Goal: Task Accomplishment & Management: Use online tool/utility

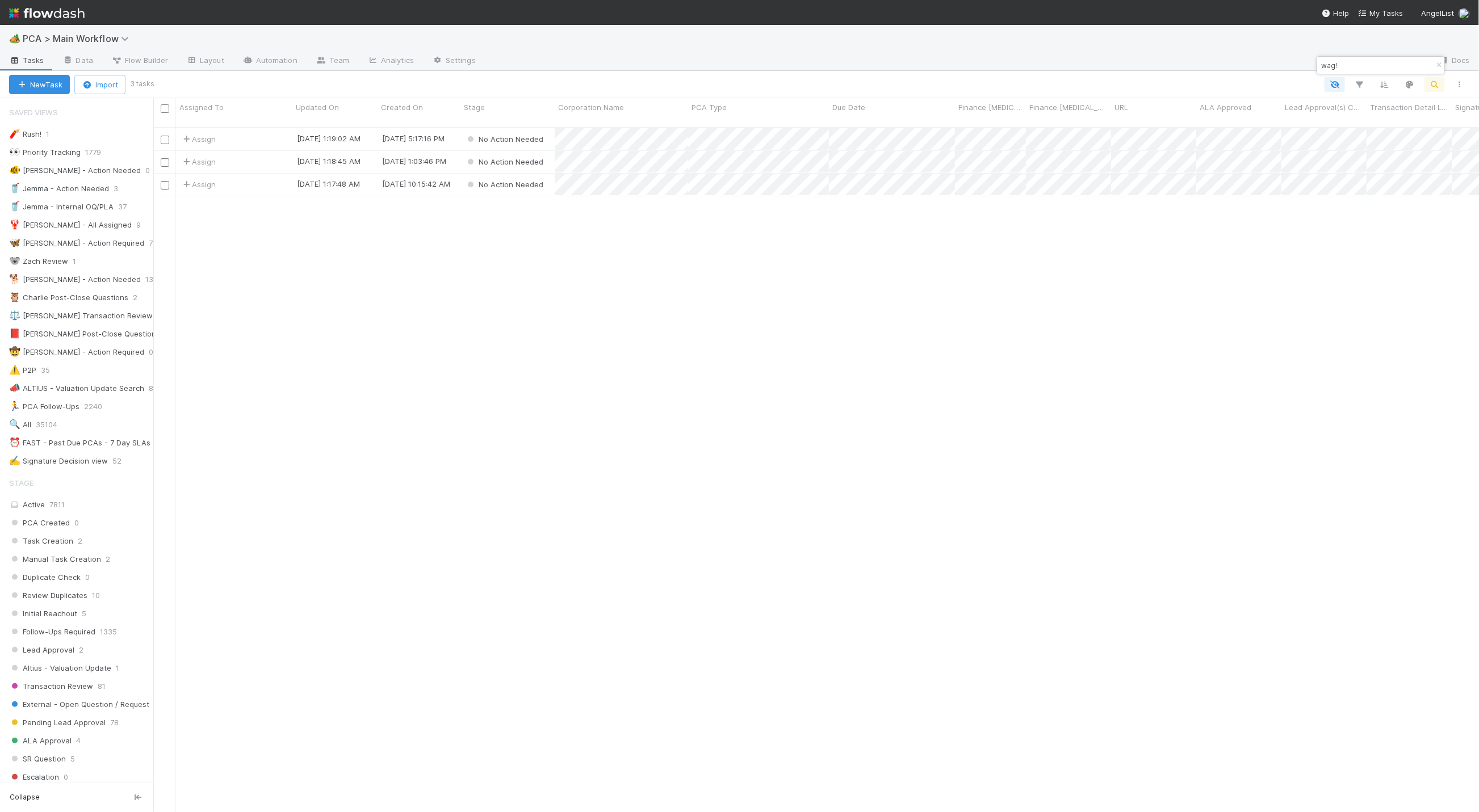
scroll to position [680, 1313]
drag, startPoint x: 1343, startPoint y: 67, endPoint x: 1311, endPoint y: 65, distance: 32.1
click at [1312, 64] on body "🏕️ PCA > Main Workflow Tasks Data Flow Builder Layout Automation Team Analytics…" at bounding box center [740, 406] width 1479 height 812
click at [1437, 63] on icon "button" at bounding box center [1439, 66] width 11 height 7
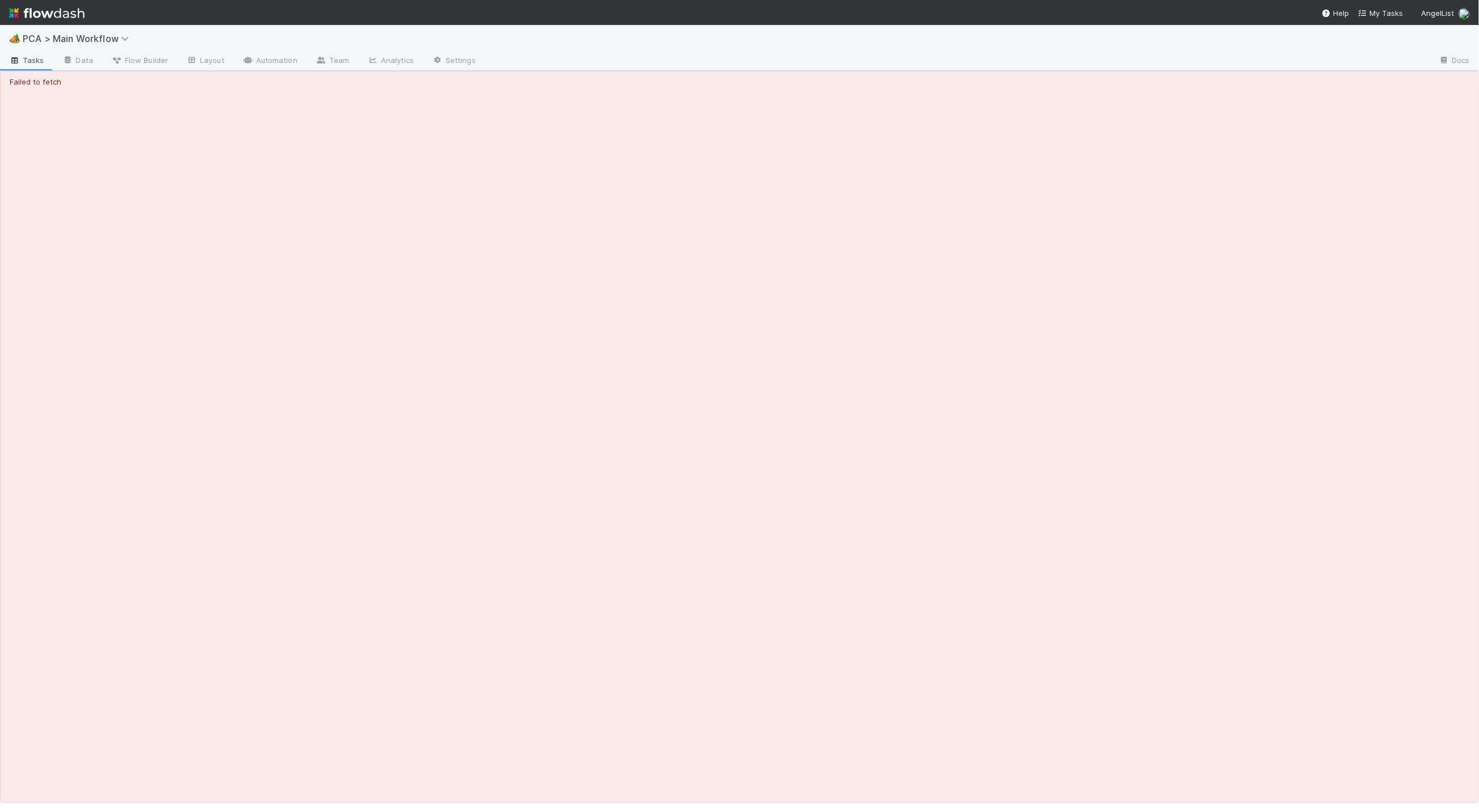
click at [1201, 305] on div "Failed to fetch" at bounding box center [740, 437] width 1479 height 732
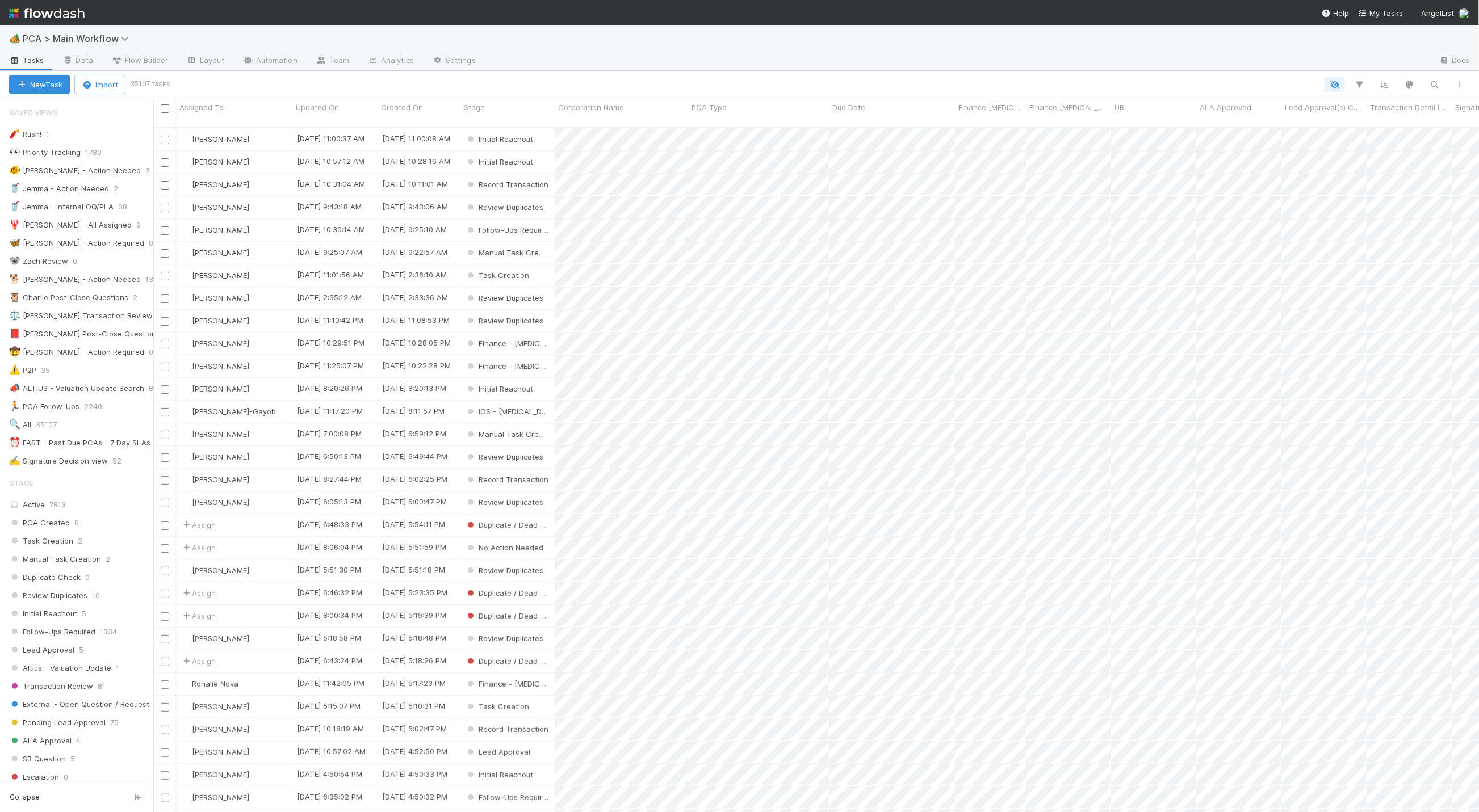
scroll to position [680, 1313]
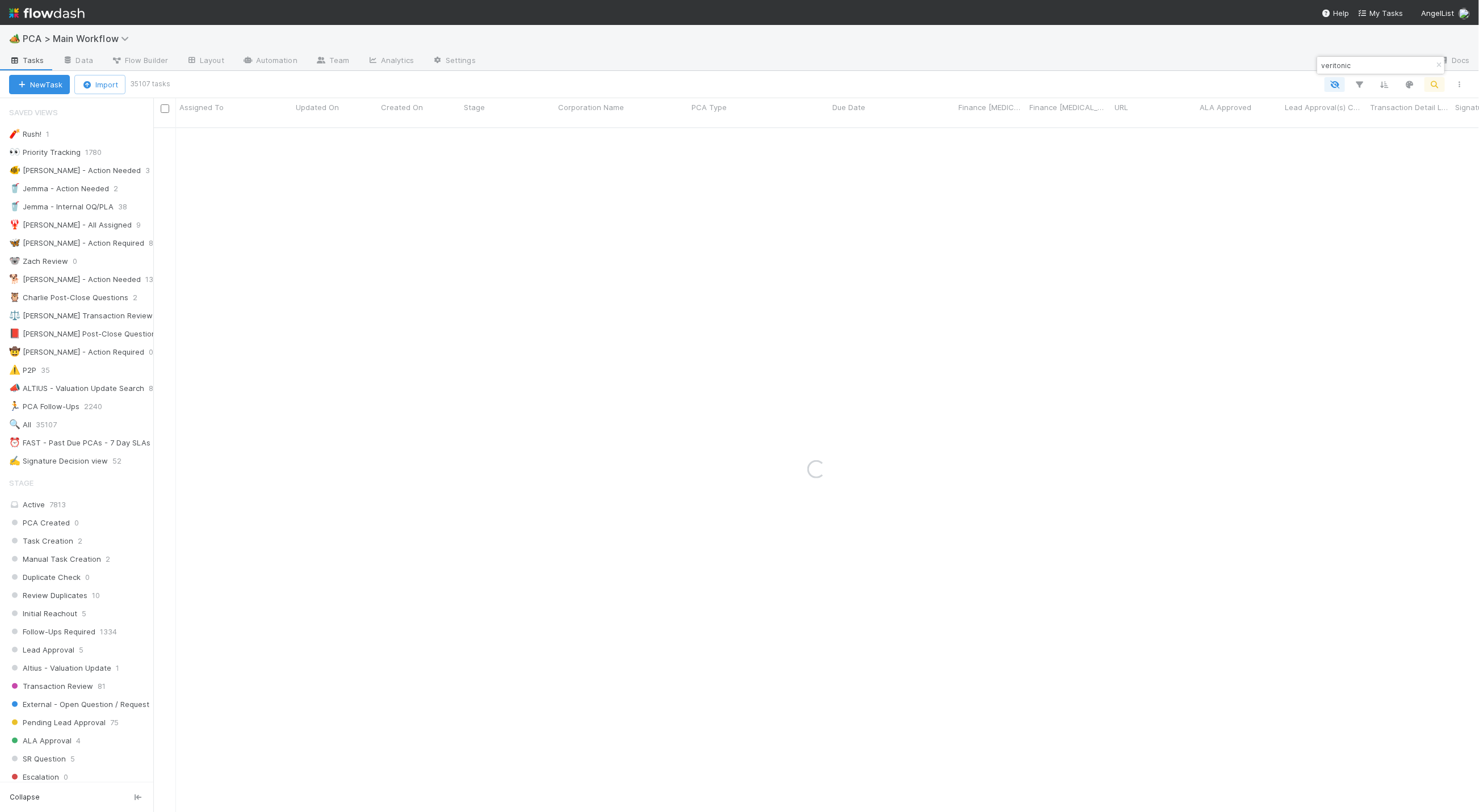
type input "veritonic"
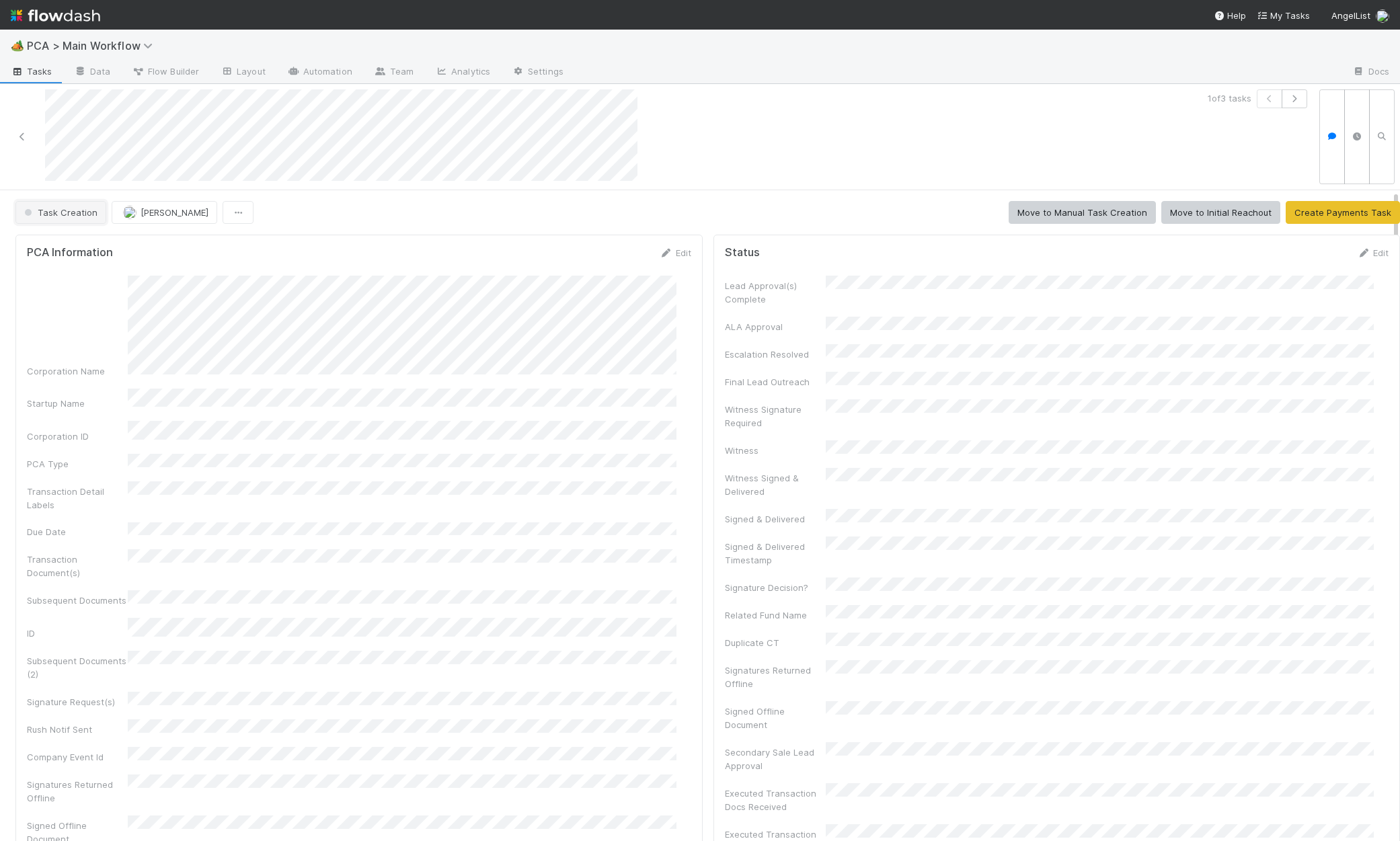
click at [57, 209] on span "Task Creation" at bounding box center [59, 212] width 76 height 11
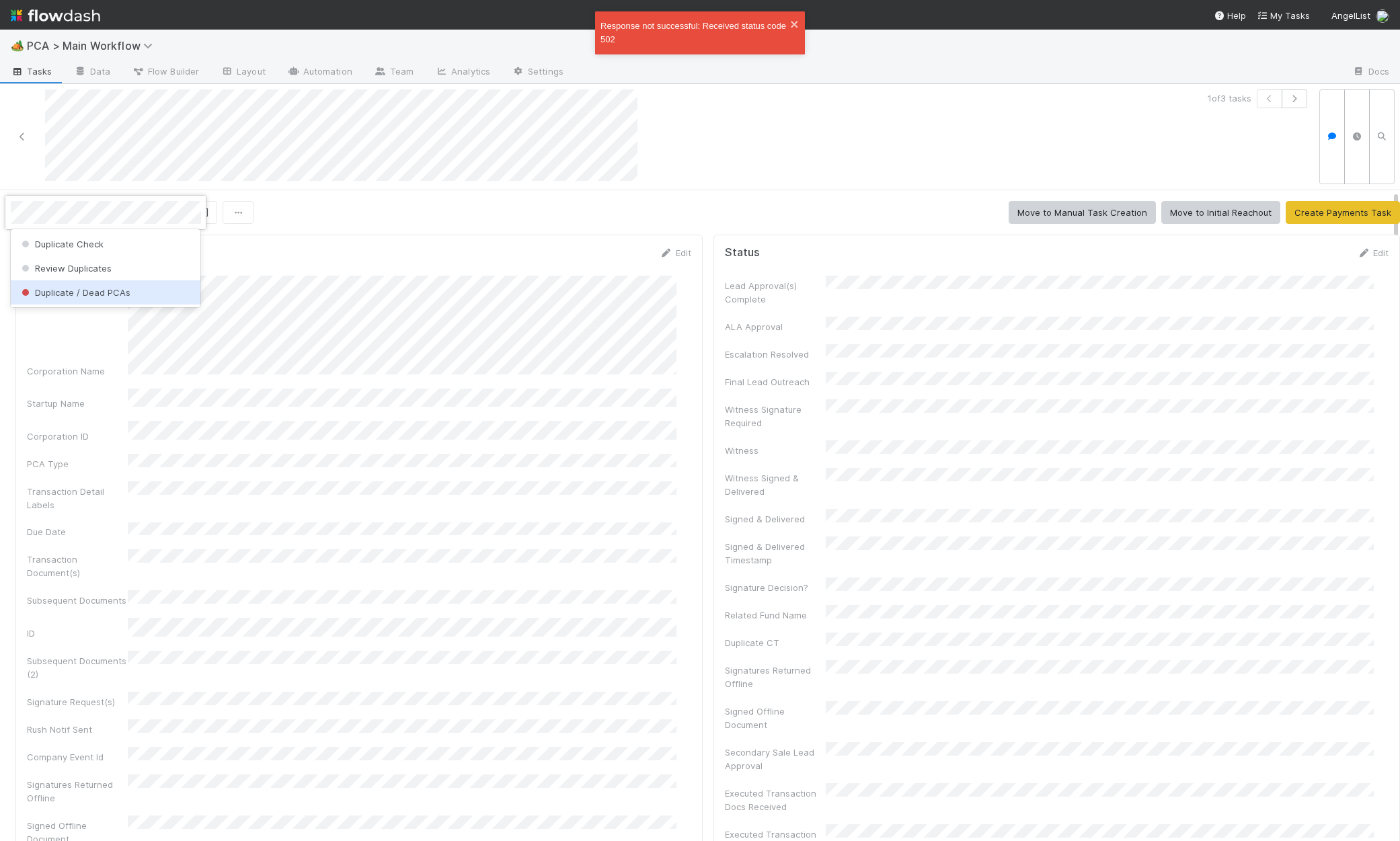
click at [92, 297] on div "Duplicate / Dead PCAs" at bounding box center [106, 292] width 190 height 24
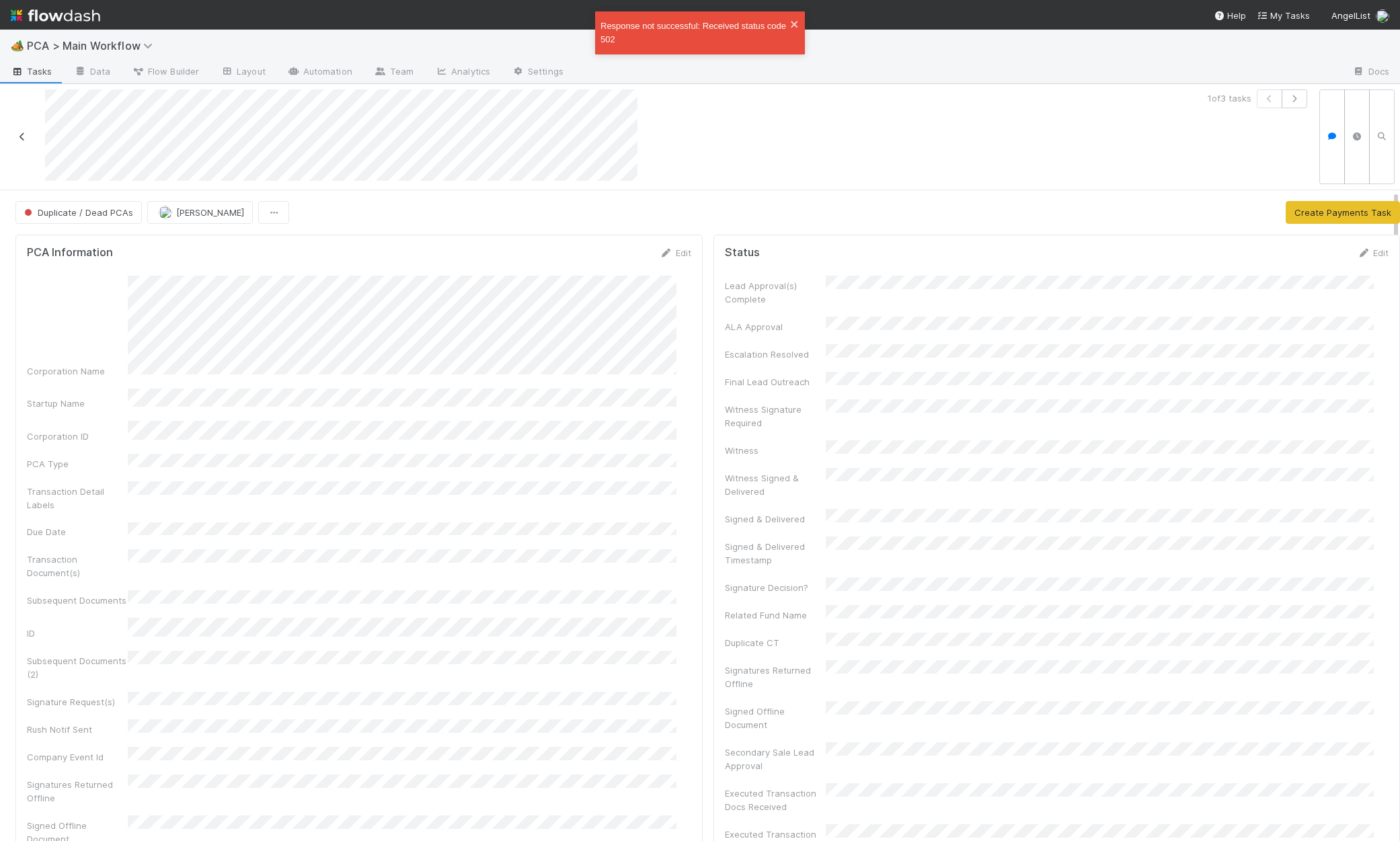
click at [25, 137] on icon at bounding box center [22, 137] width 13 height 8
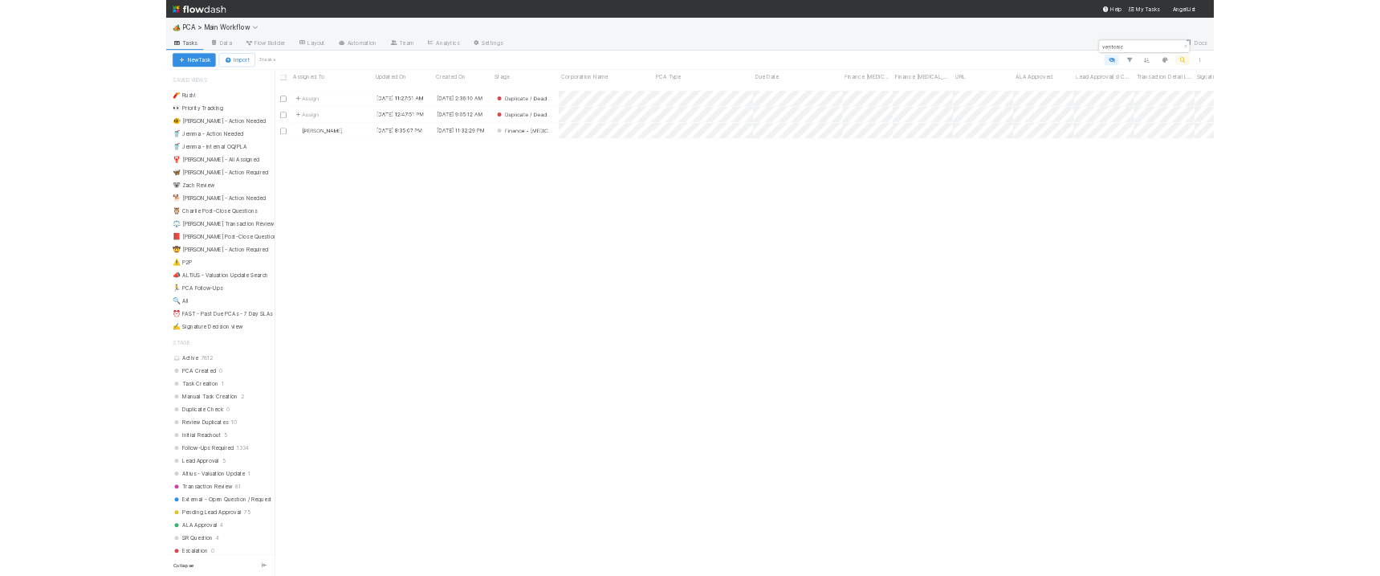
scroll to position [962, 1857]
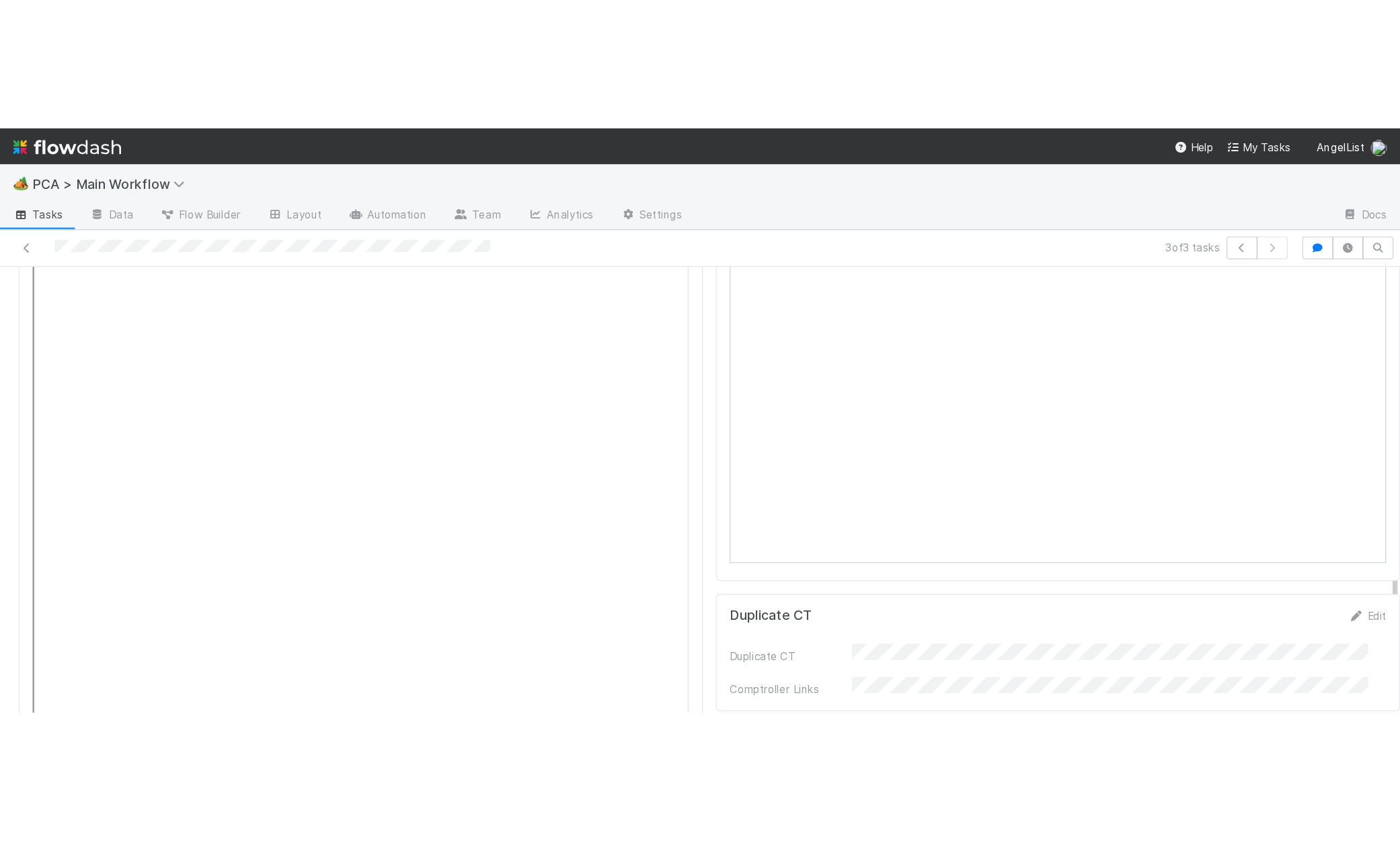
scroll to position [1886, 0]
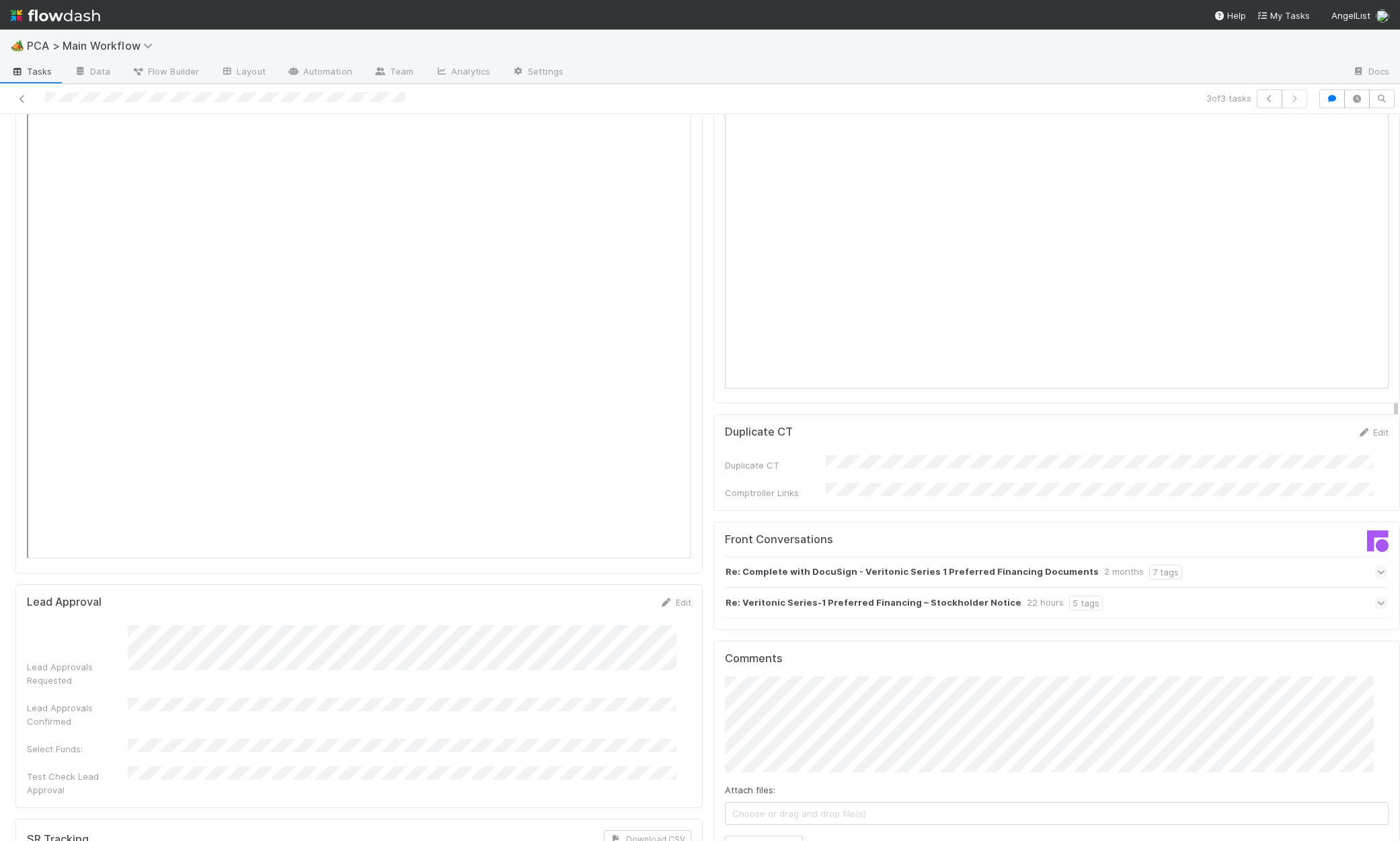
click at [765, 803] on span "Choose or drag and drop file(s)" at bounding box center [1057, 814] width 663 height 22
click at [747, 836] on button "Add Comment" at bounding box center [764, 847] width 78 height 23
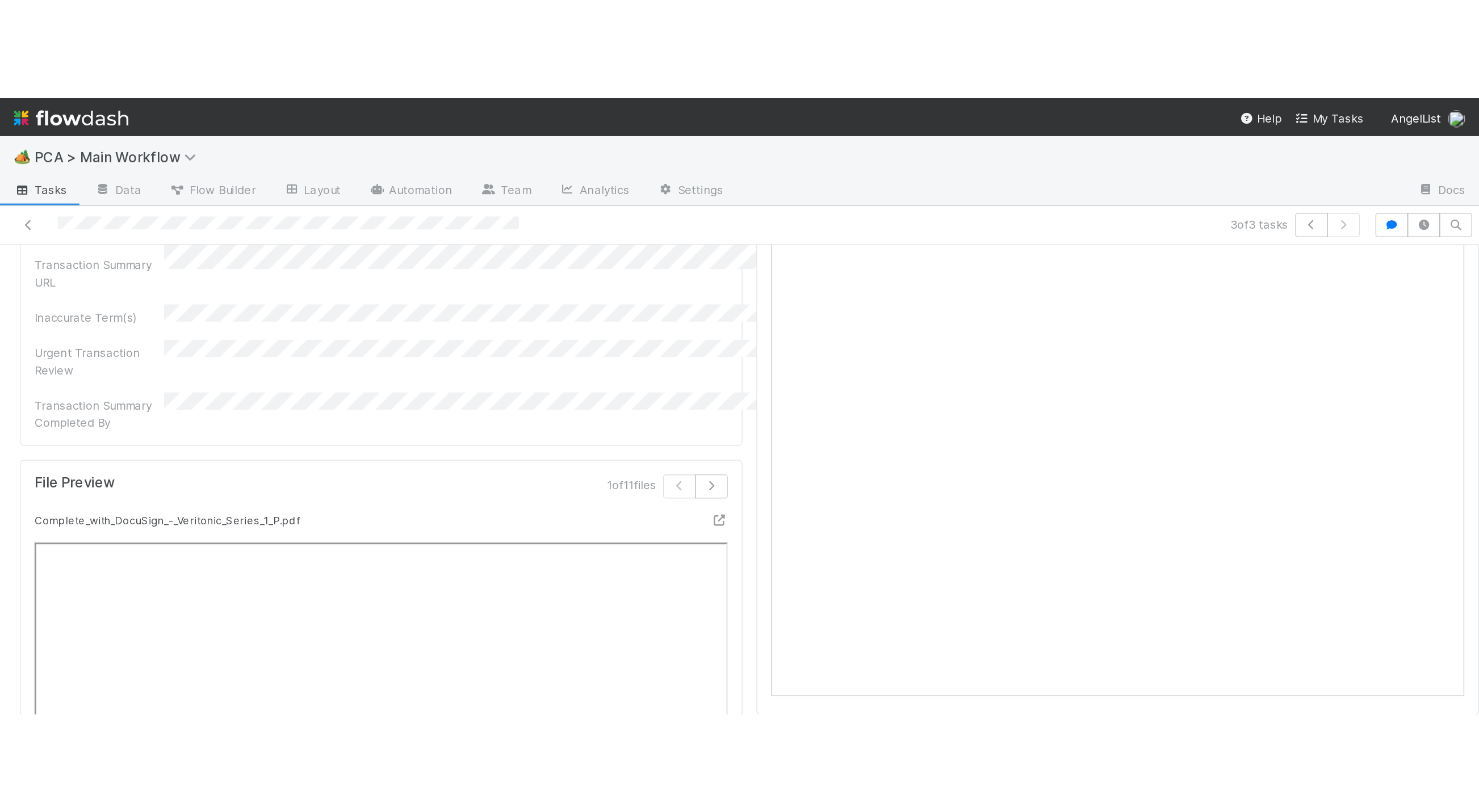
scroll to position [1144, 0]
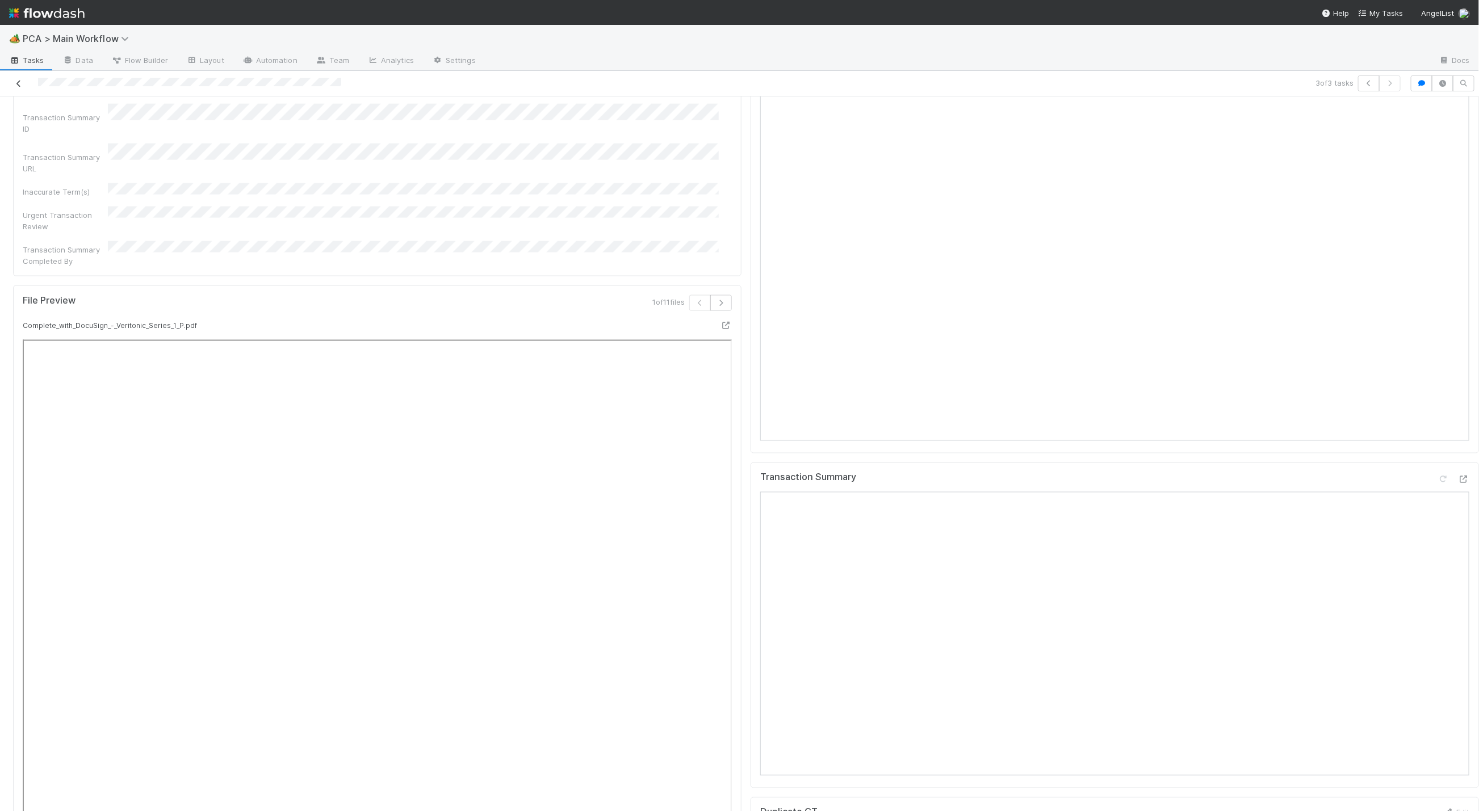
click at [14, 82] on icon at bounding box center [18, 83] width 11 height 7
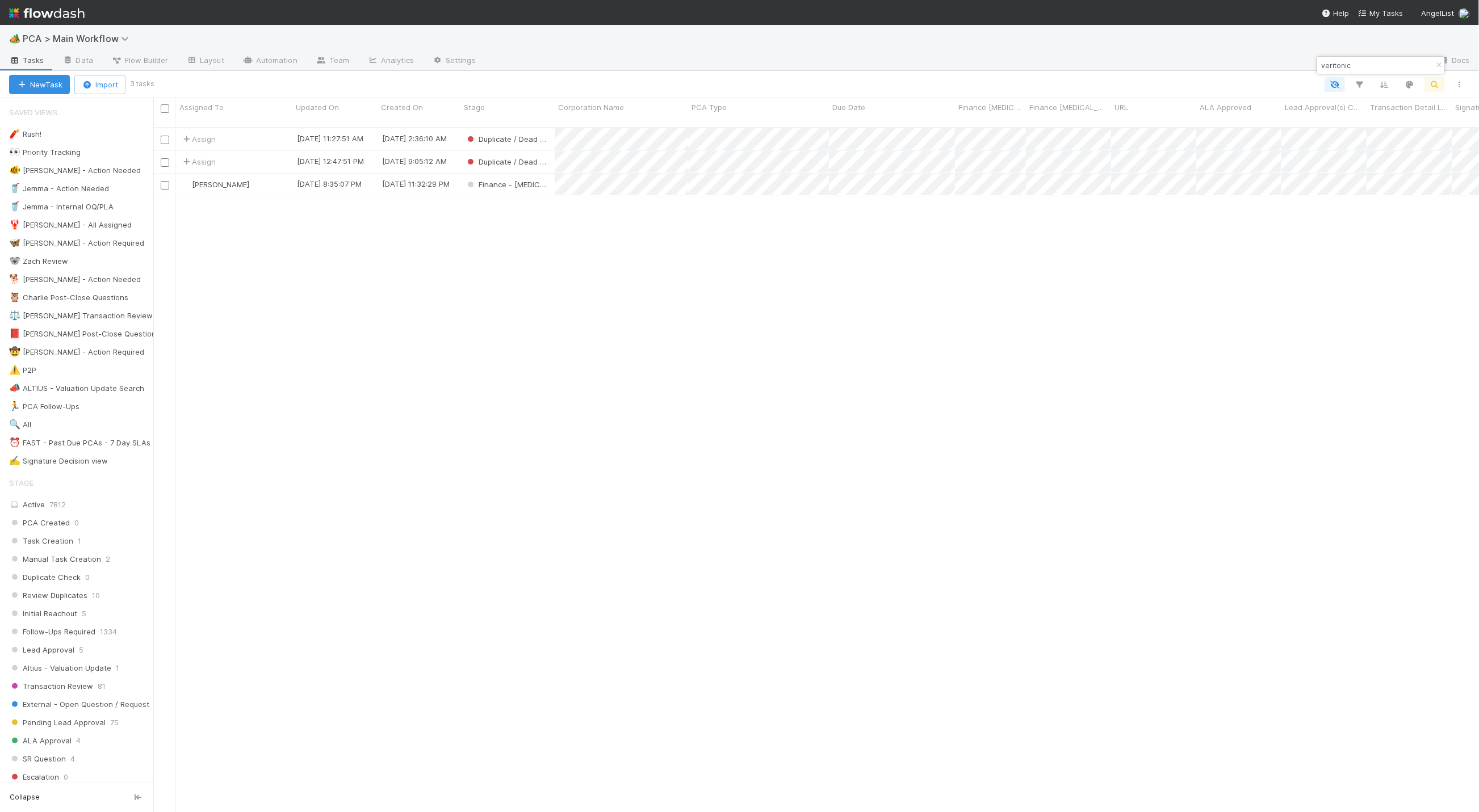
scroll to position [680, 1313]
drag, startPoint x: 1439, startPoint y: 61, endPoint x: 1430, endPoint y: 67, distance: 10.8
click at [1181, 61] on button "button" at bounding box center [1439, 65] width 13 height 13
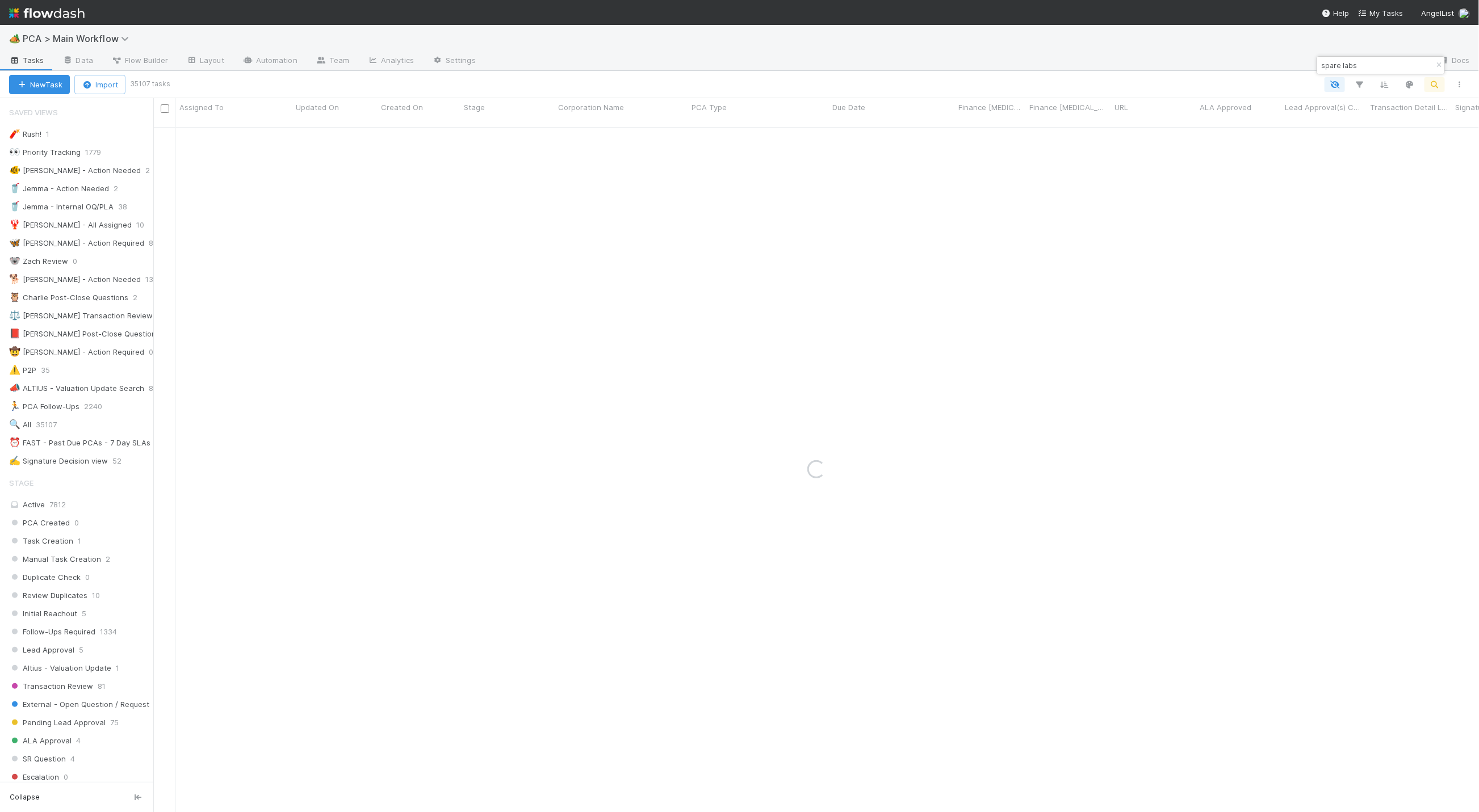
type input "spare labs"
click at [920, 242] on div "[PERSON_NAME] [DATE] 11:32:27 AM [DATE] 11:32:22 AM Duplicate Check Assign [DAT…" at bounding box center [817, 474] width 1326 height 693
click at [1181, 64] on button "button" at bounding box center [1439, 65] width 13 height 13
click at [1181, 210] on div "Loading..." at bounding box center [816, 469] width 1326 height 683
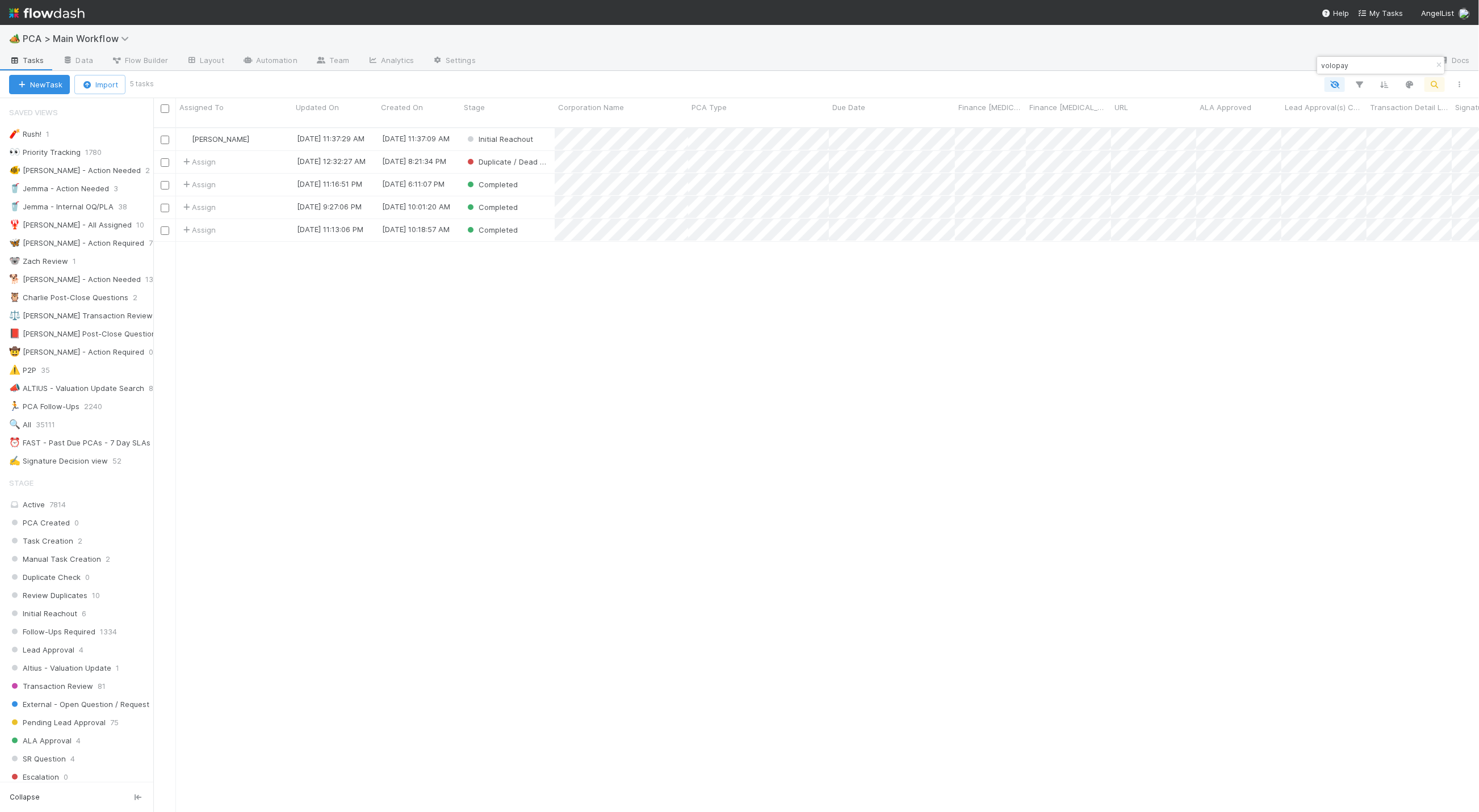
drag, startPoint x: 1359, startPoint y: 65, endPoint x: 1318, endPoint y: 61, distance: 41.2
click at [1181, 61] on div "volopay" at bounding box center [1374, 65] width 115 height 13
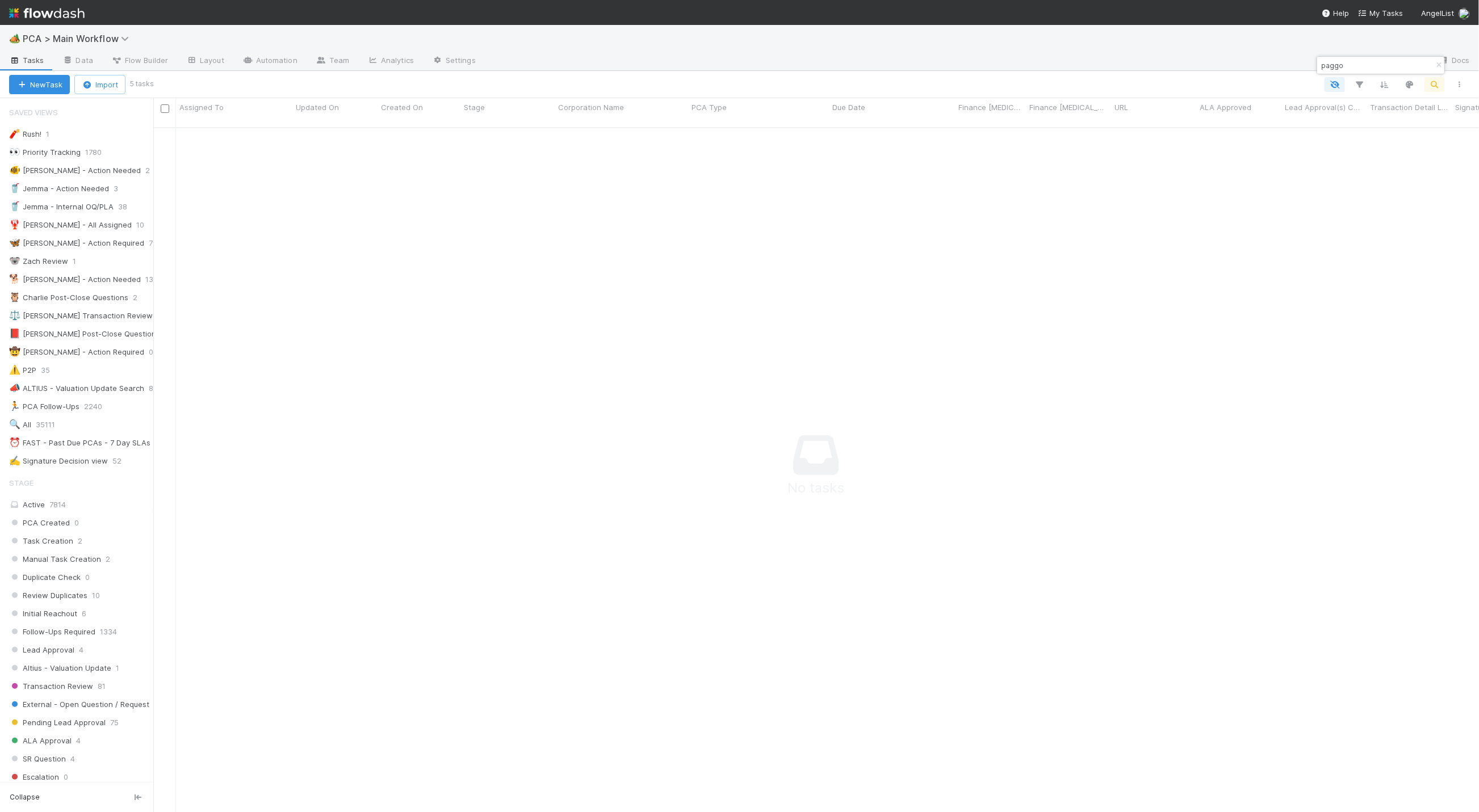
scroll to position [667, 1300]
type input "paggo"
click at [1181, 65] on icon "button" at bounding box center [1439, 66] width 11 height 7
click at [1175, 242] on div "Loading..." at bounding box center [816, 469] width 1326 height 683
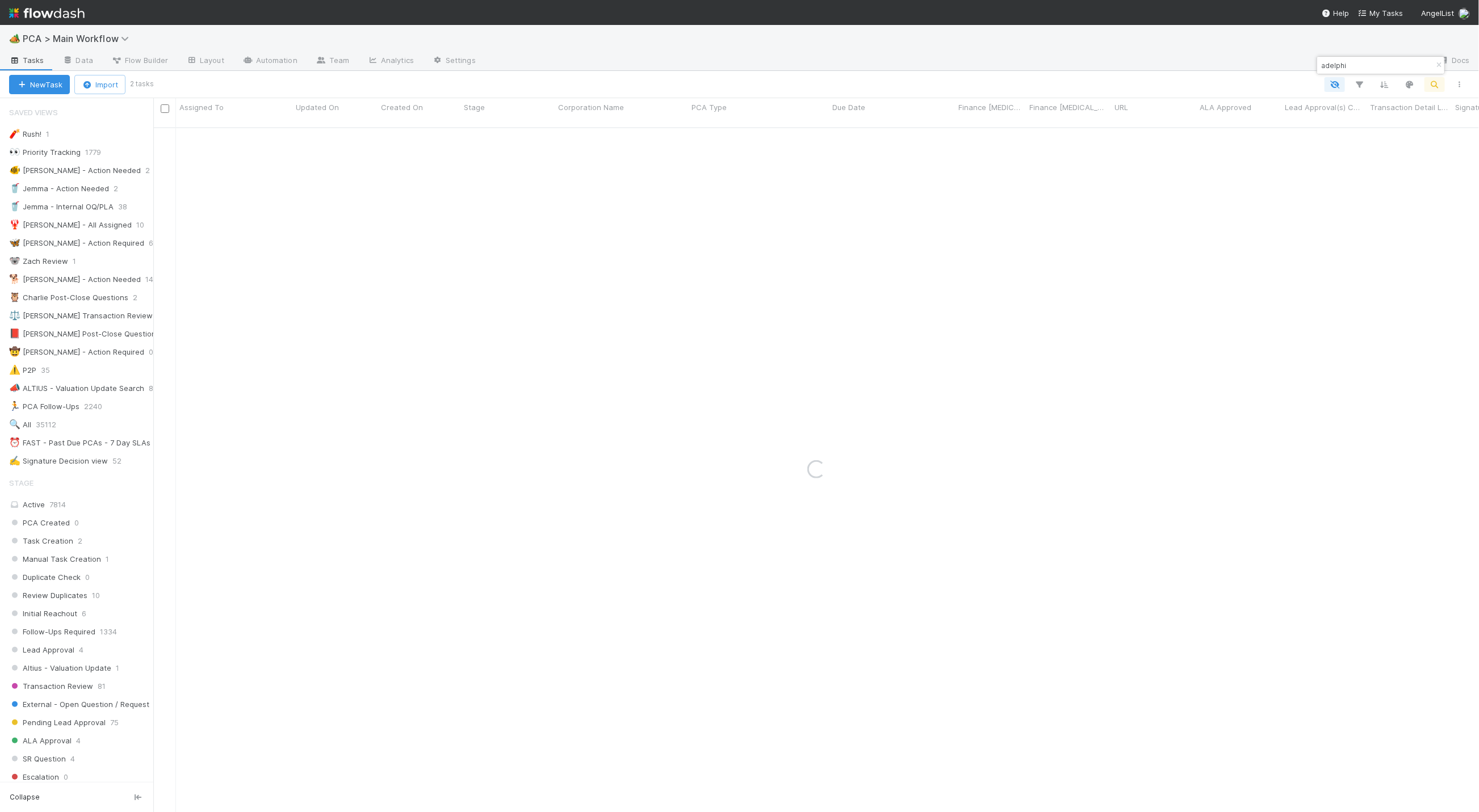
type input "adelphi"
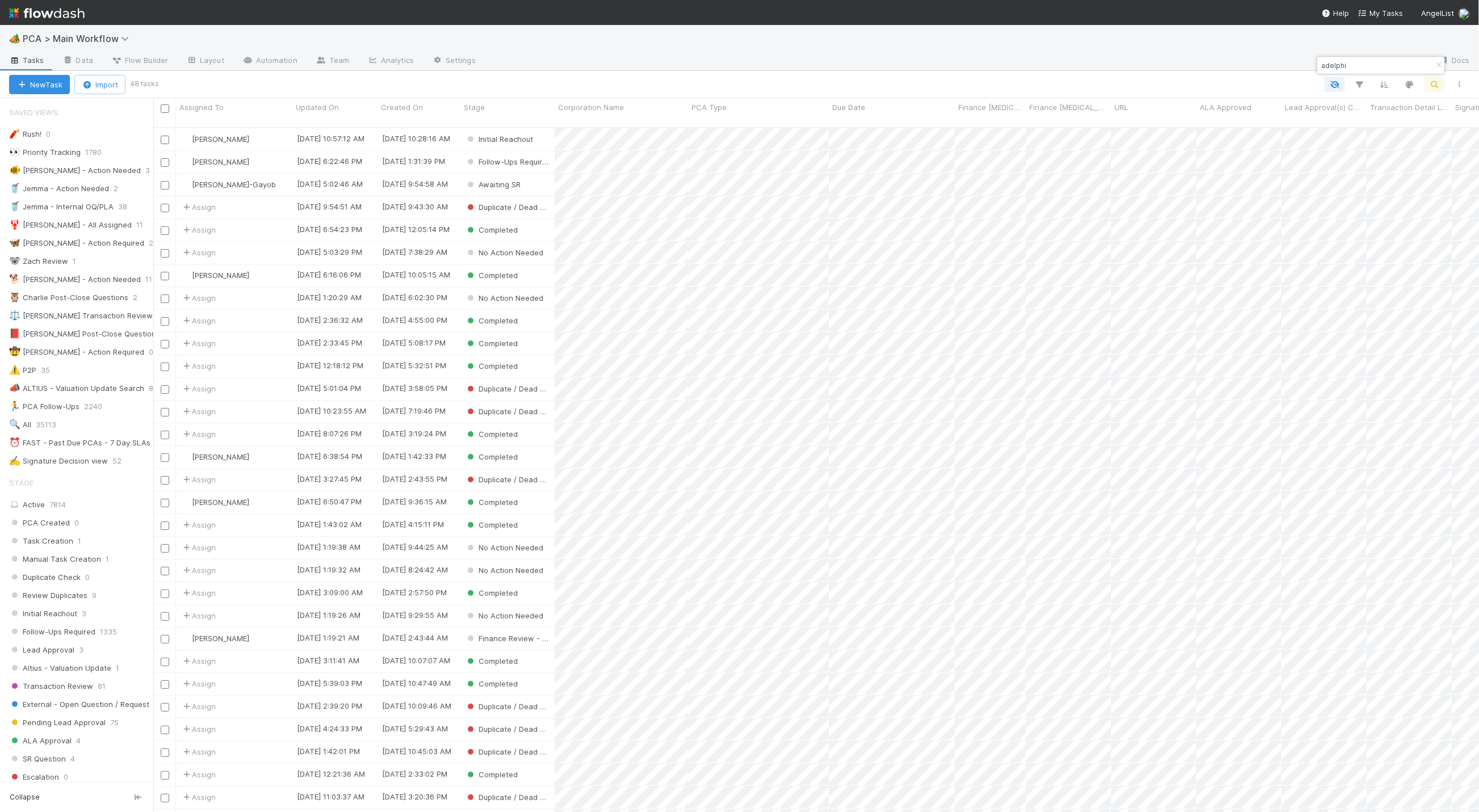
scroll to position [680, 1313]
